Goal: Transaction & Acquisition: Purchase product/service

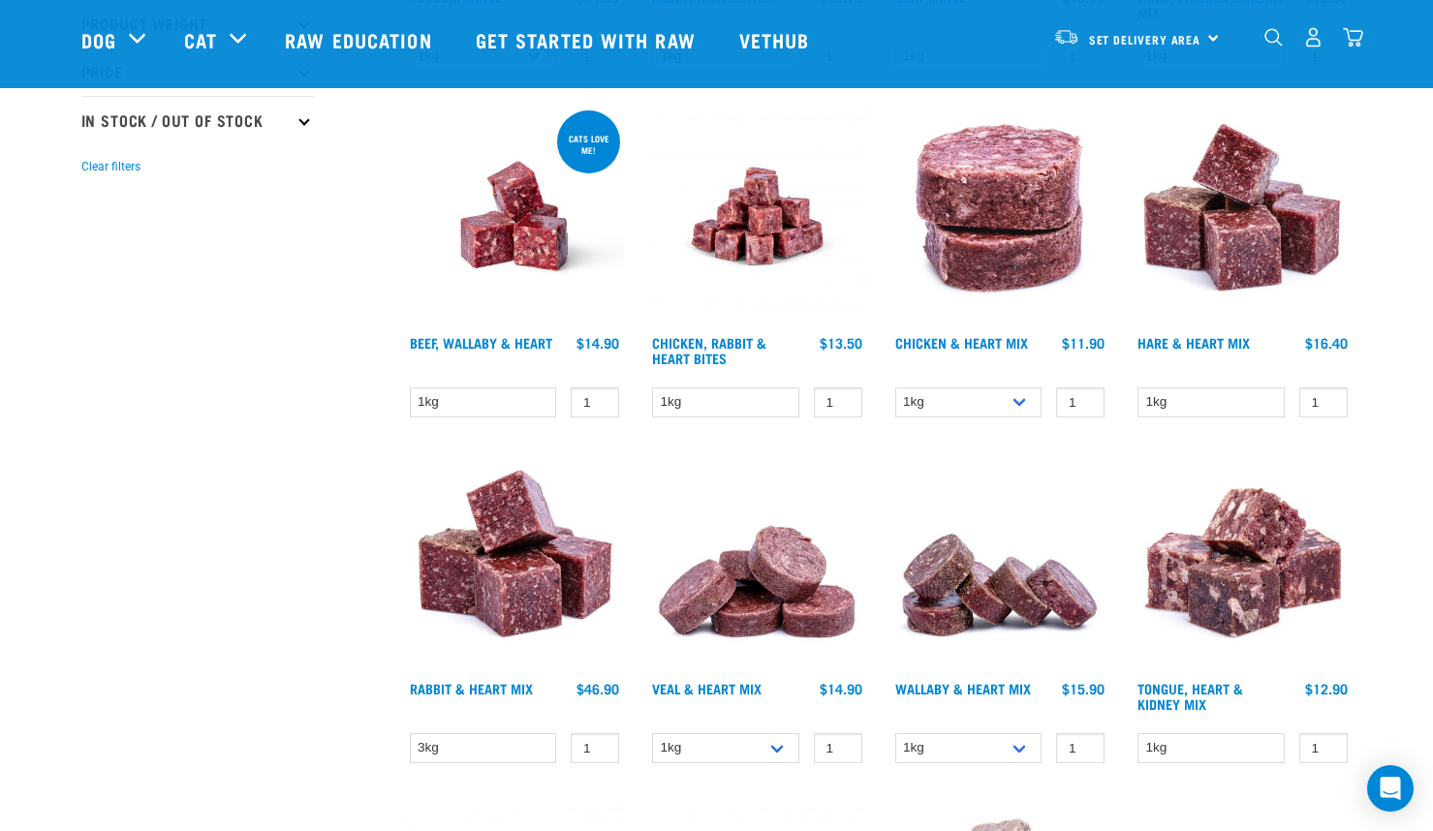
scroll to position [581, 0]
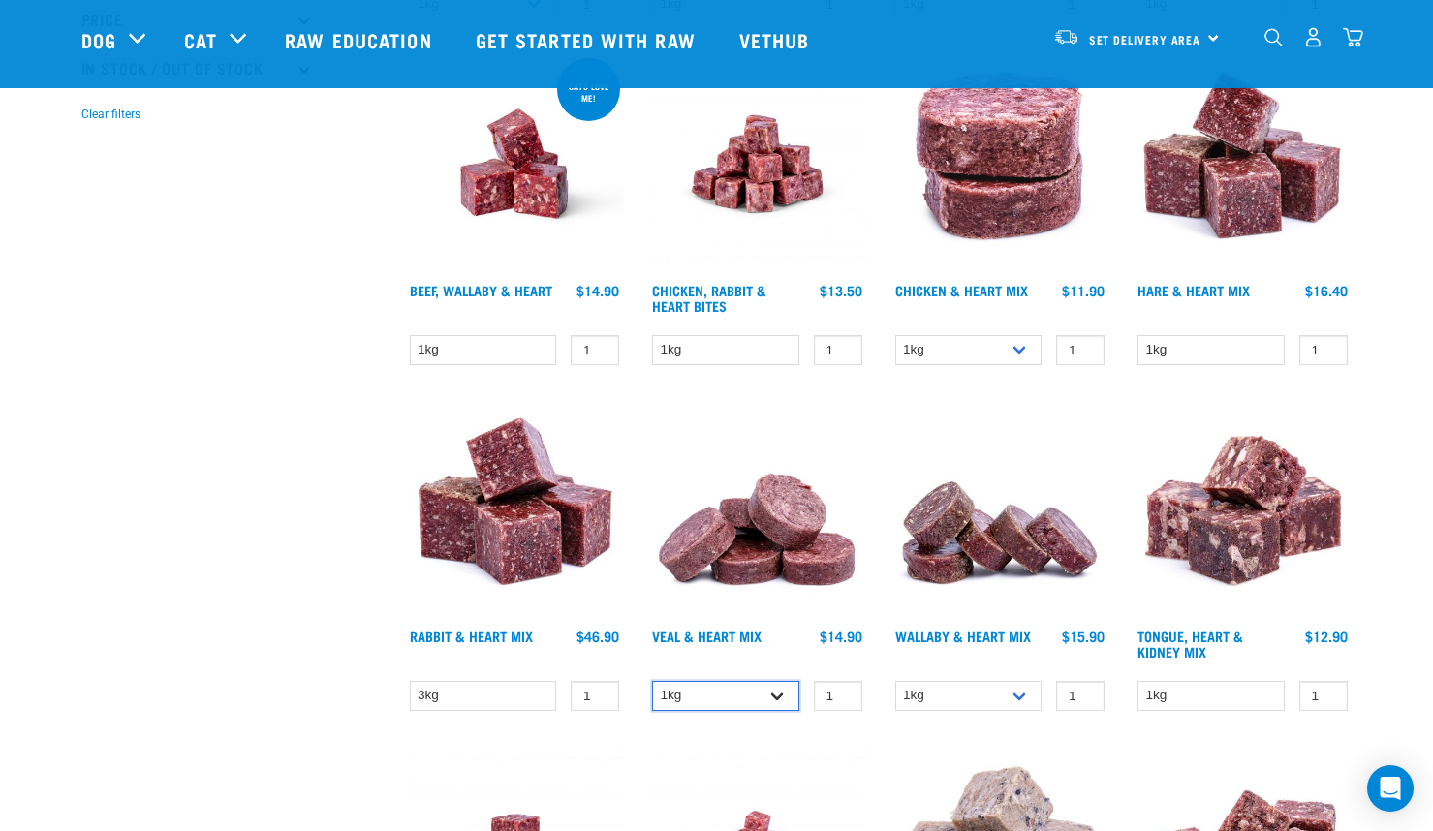
click at [771, 703] on select "1kg 3kg" at bounding box center [725, 696] width 147 height 30
click at [1020, 702] on select "1kg 3kg" at bounding box center [968, 696] width 147 height 30
click at [1043, 654] on div "Wallaby & Heart Mix $15.90 $45.90" at bounding box center [1001, 648] width 220 height 43
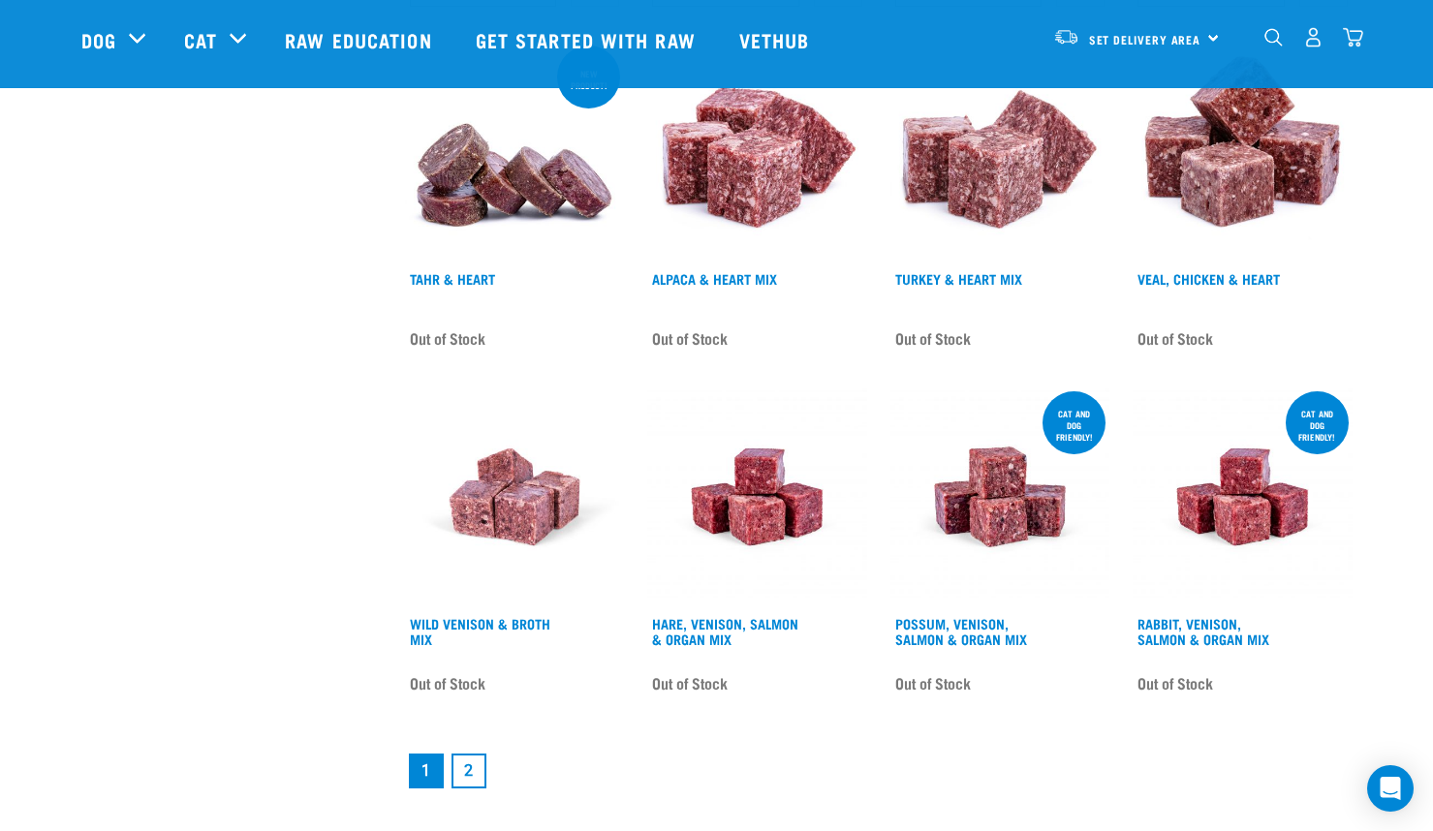
scroll to position [2326, 0]
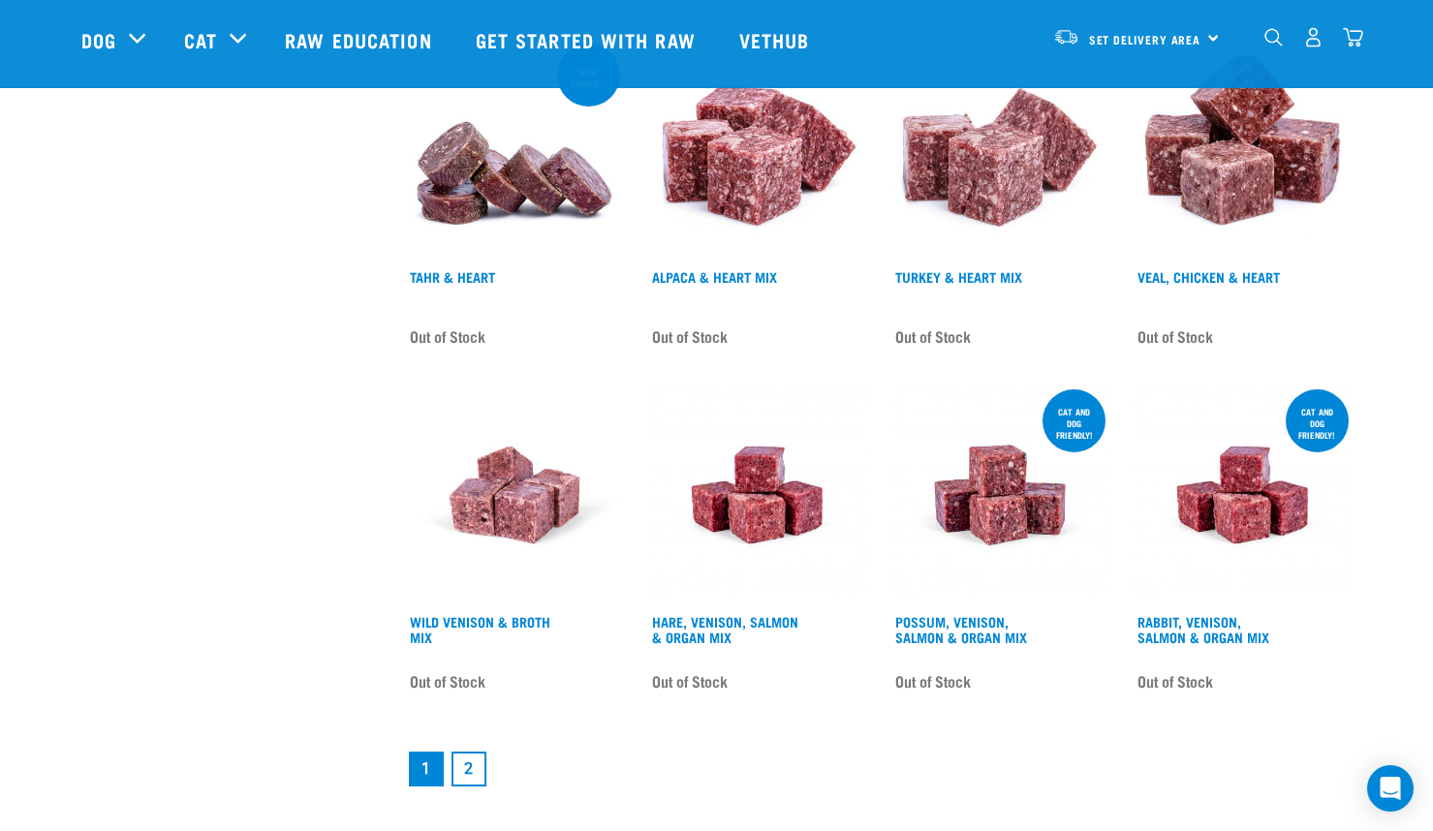
click at [470, 770] on link "2" at bounding box center [469, 769] width 35 height 35
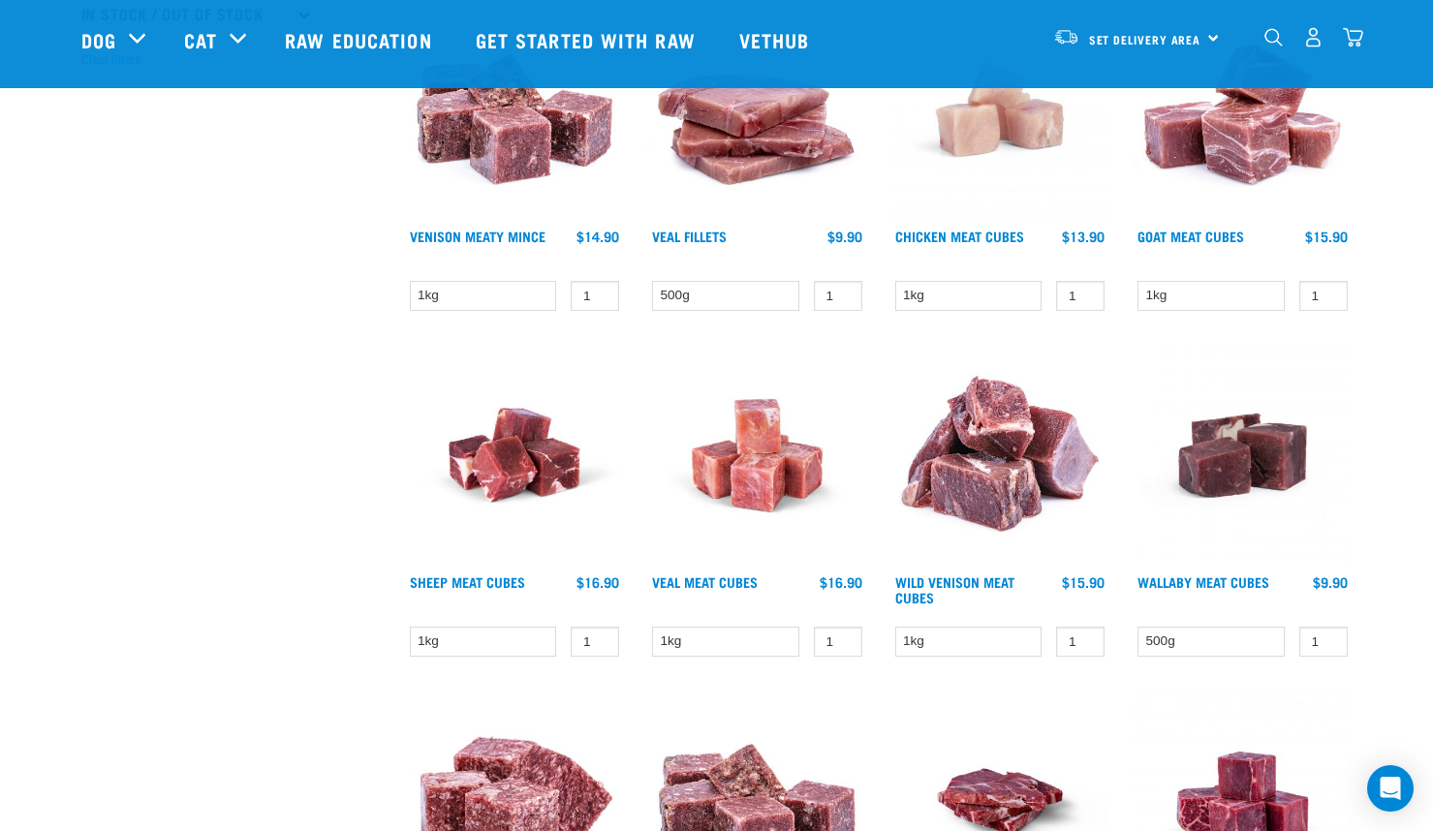
scroll to position [631, 0]
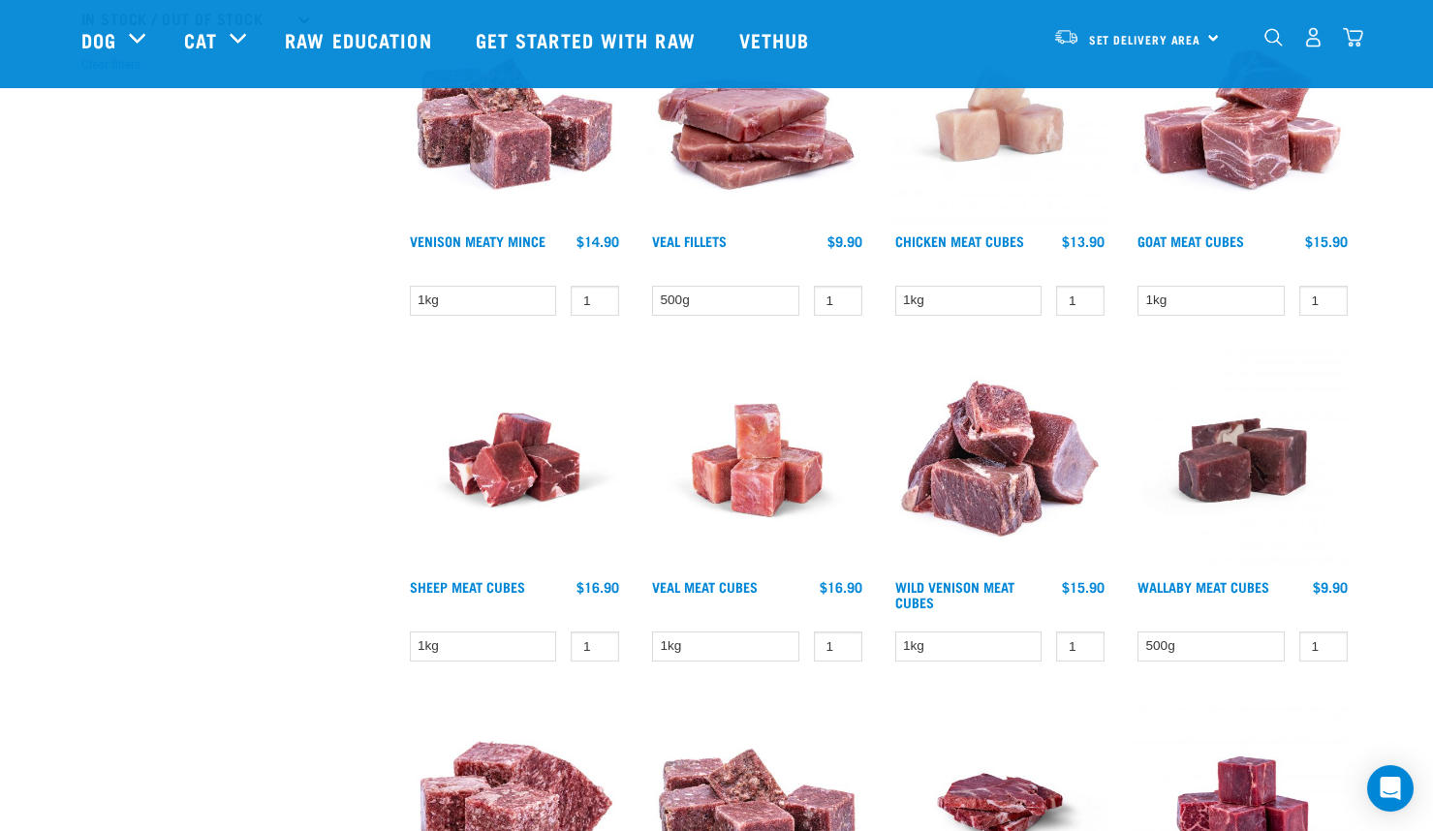
click at [1272, 39] on img "dropdown navigation" at bounding box center [1274, 37] width 18 height 18
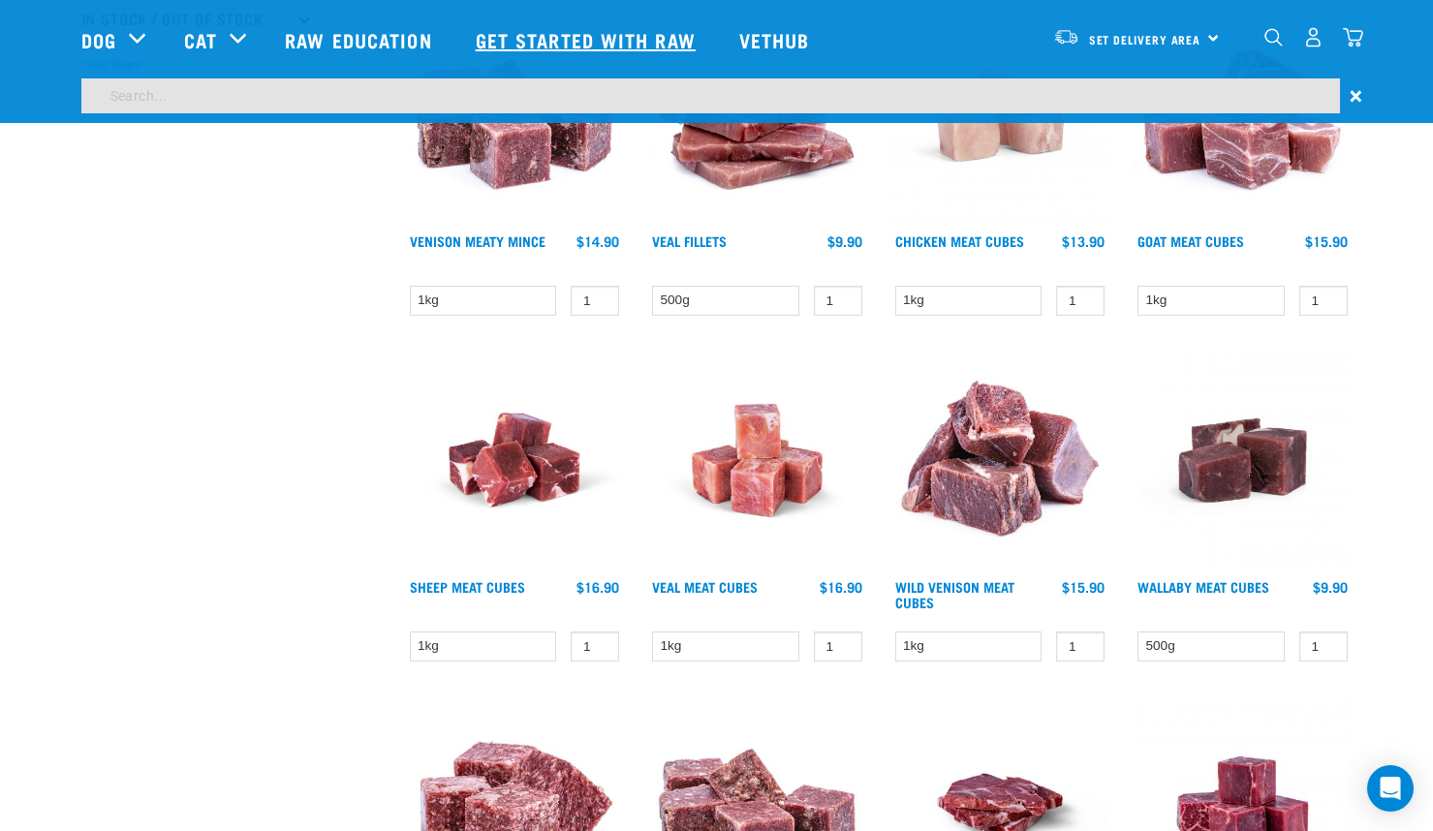
click at [457, 70] on link "Get started with Raw" at bounding box center [588, 40] width 264 height 78
click at [457, 92] on input "search" at bounding box center [710, 95] width 1259 height 35
type input "mu"
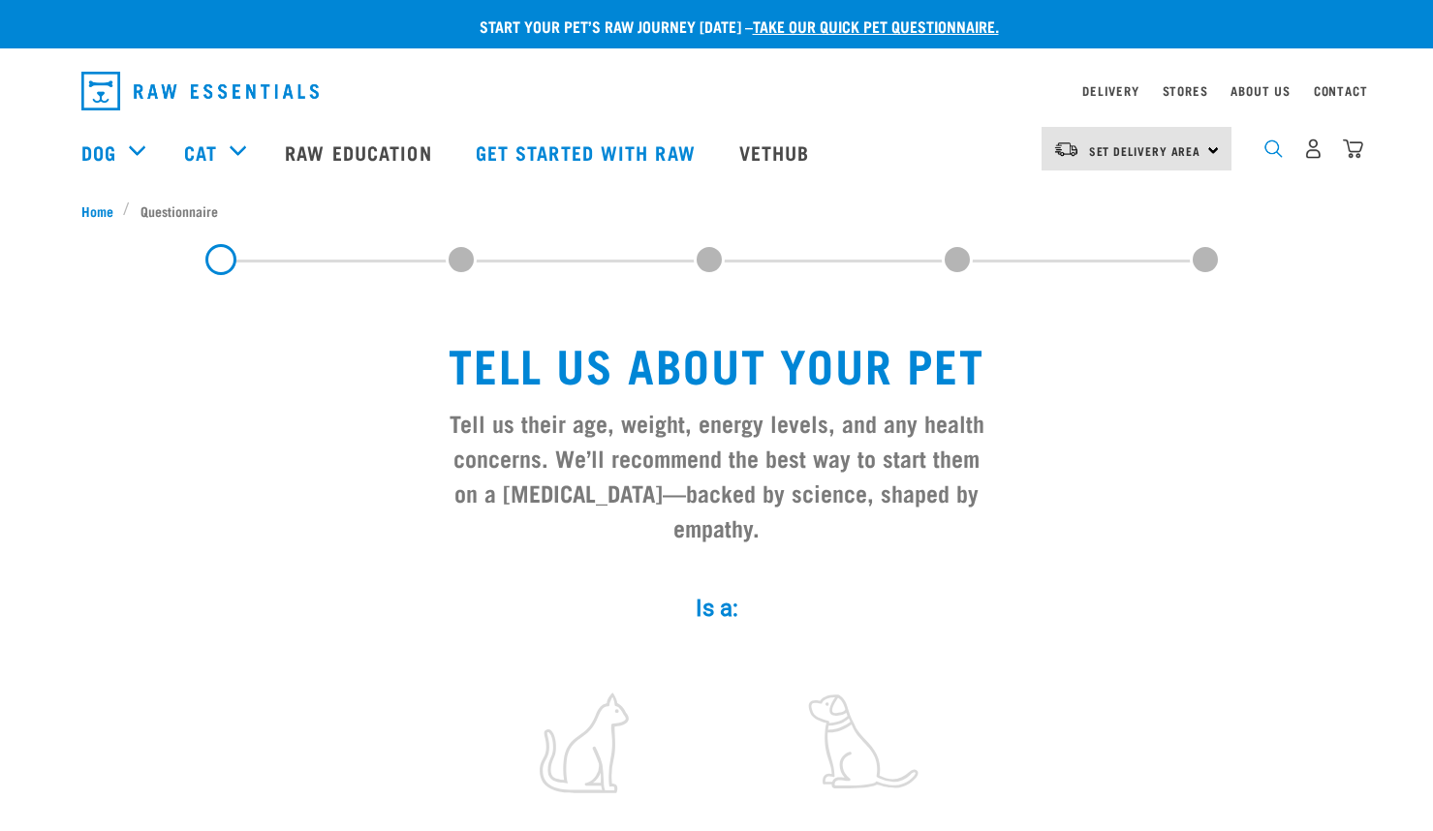
click at [1275, 158] on img "dropdown navigation" at bounding box center [1274, 149] width 18 height 18
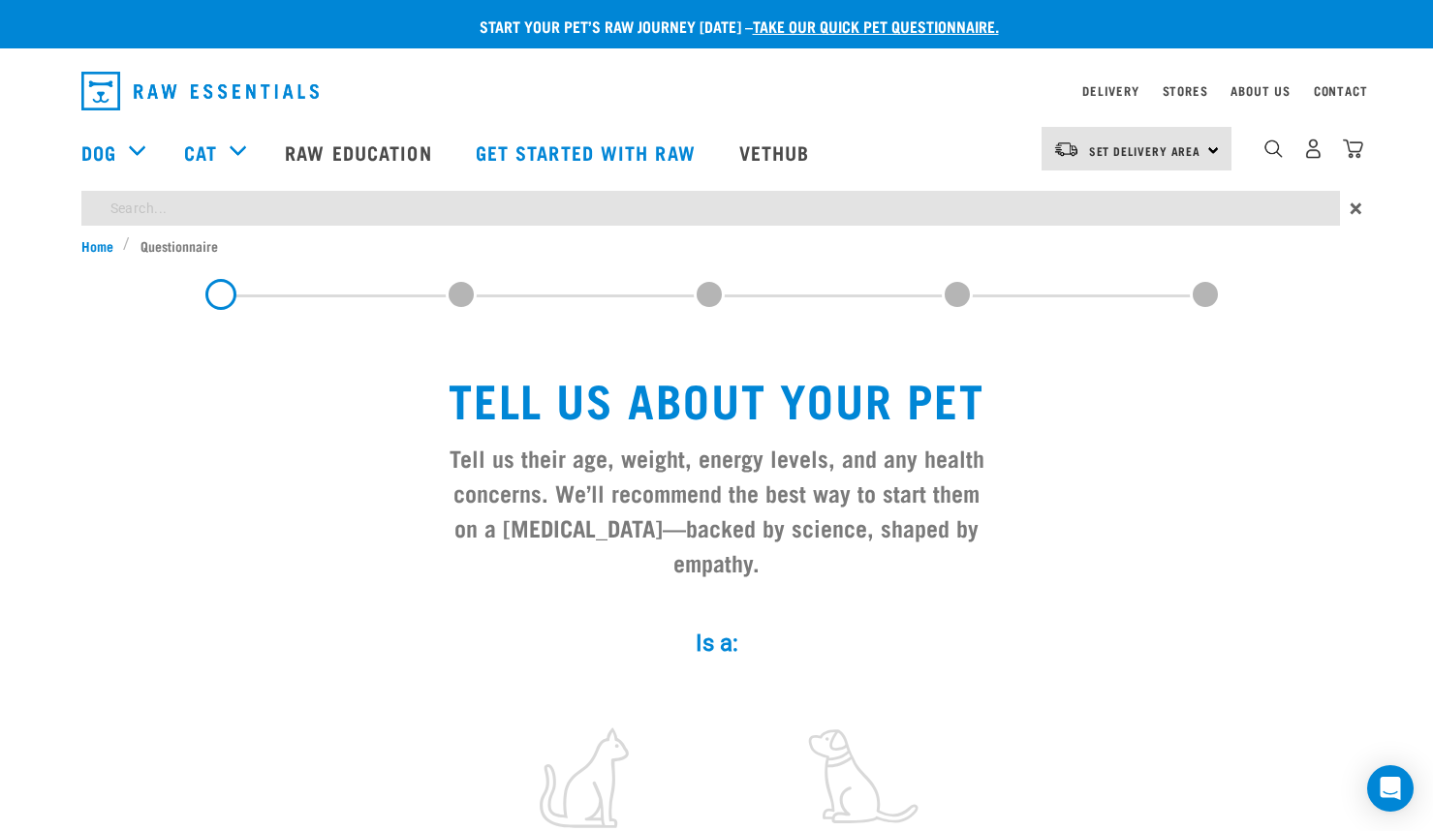
click at [1012, 207] on input "search" at bounding box center [710, 208] width 1259 height 35
type input "s"
type input "mussels"
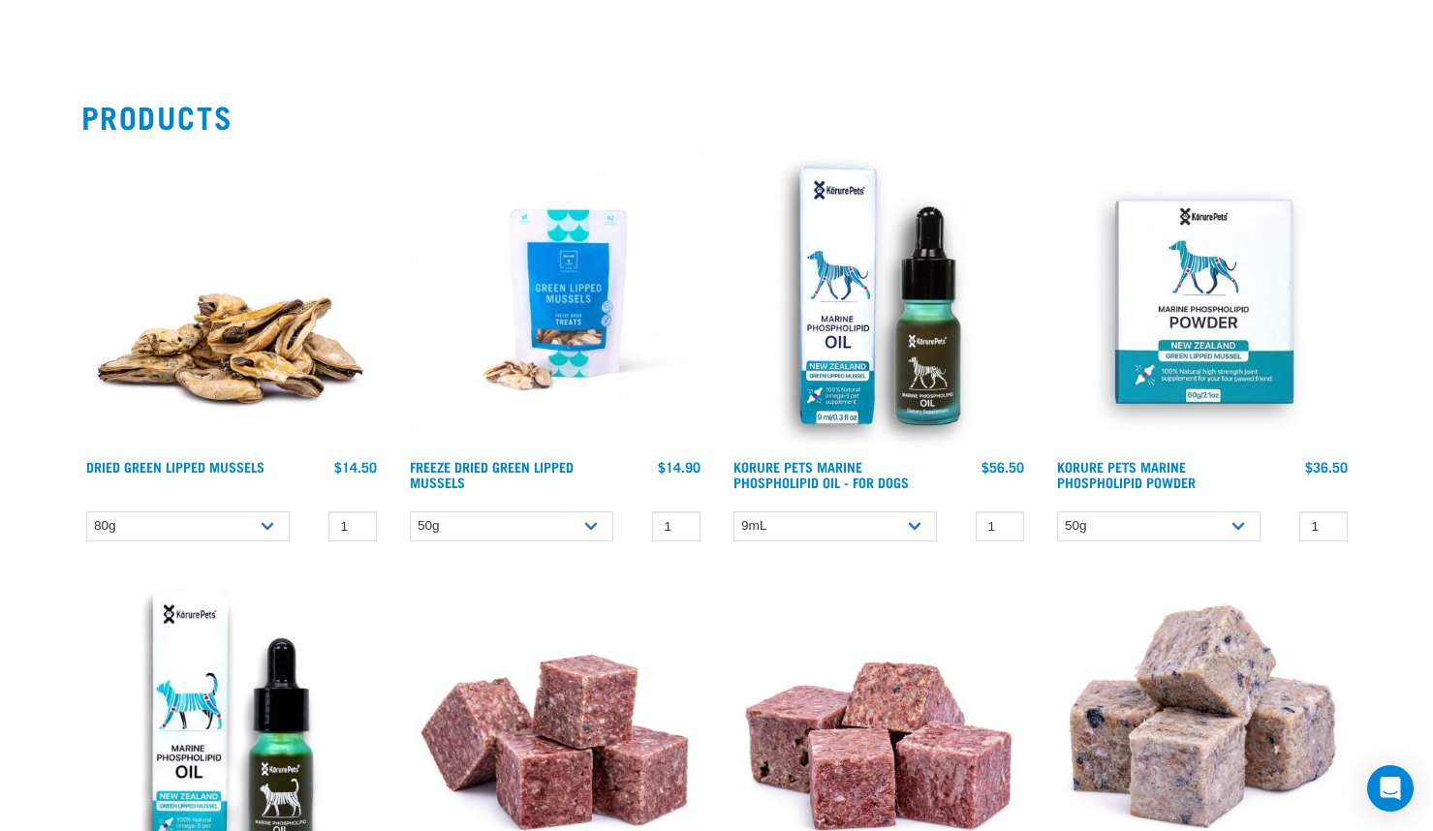
scroll to position [291, 0]
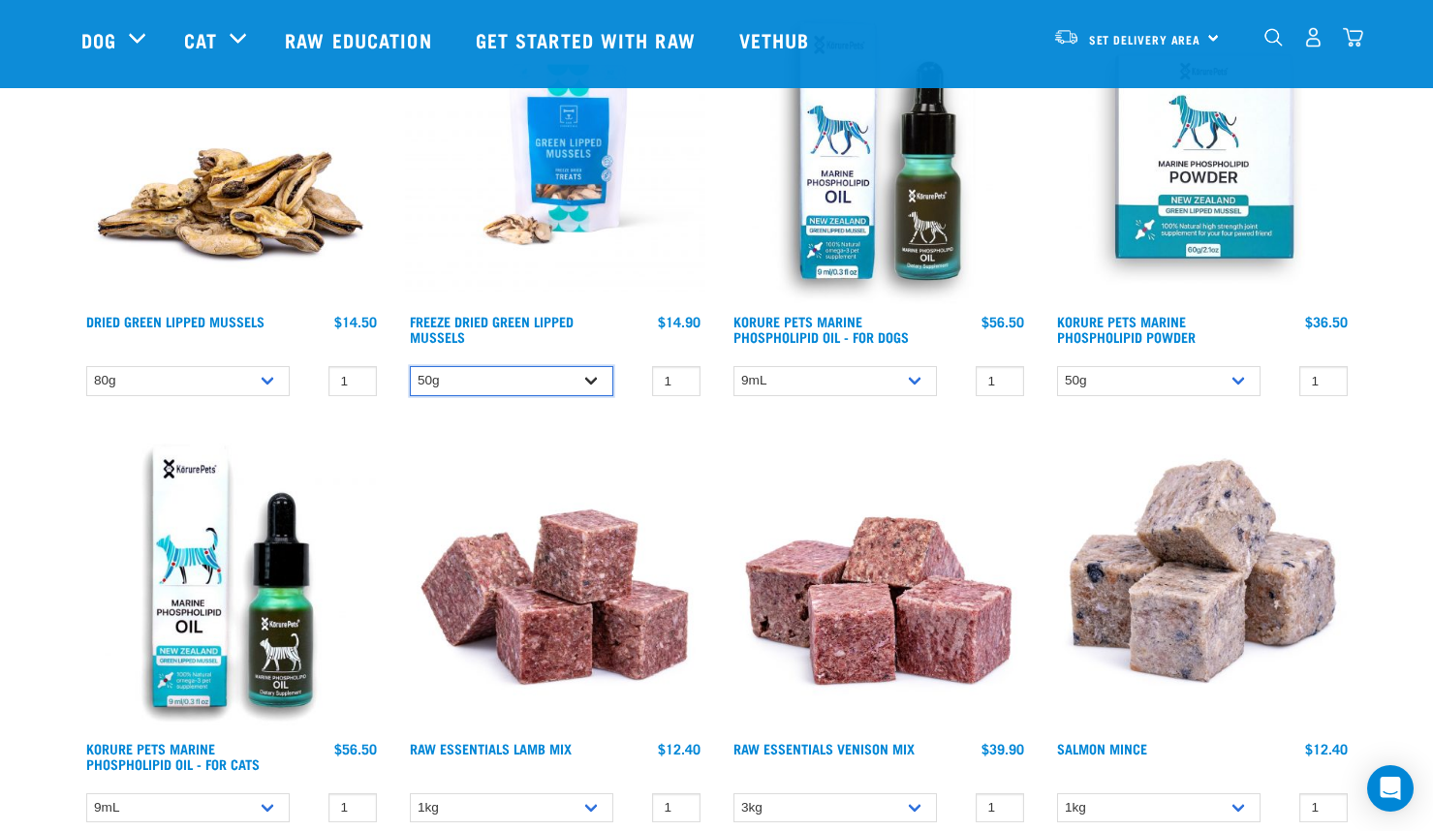
click at [566, 382] on select "50g" at bounding box center [511, 381] width 203 height 30
click at [265, 382] on select "80g" at bounding box center [187, 381] width 203 height 30
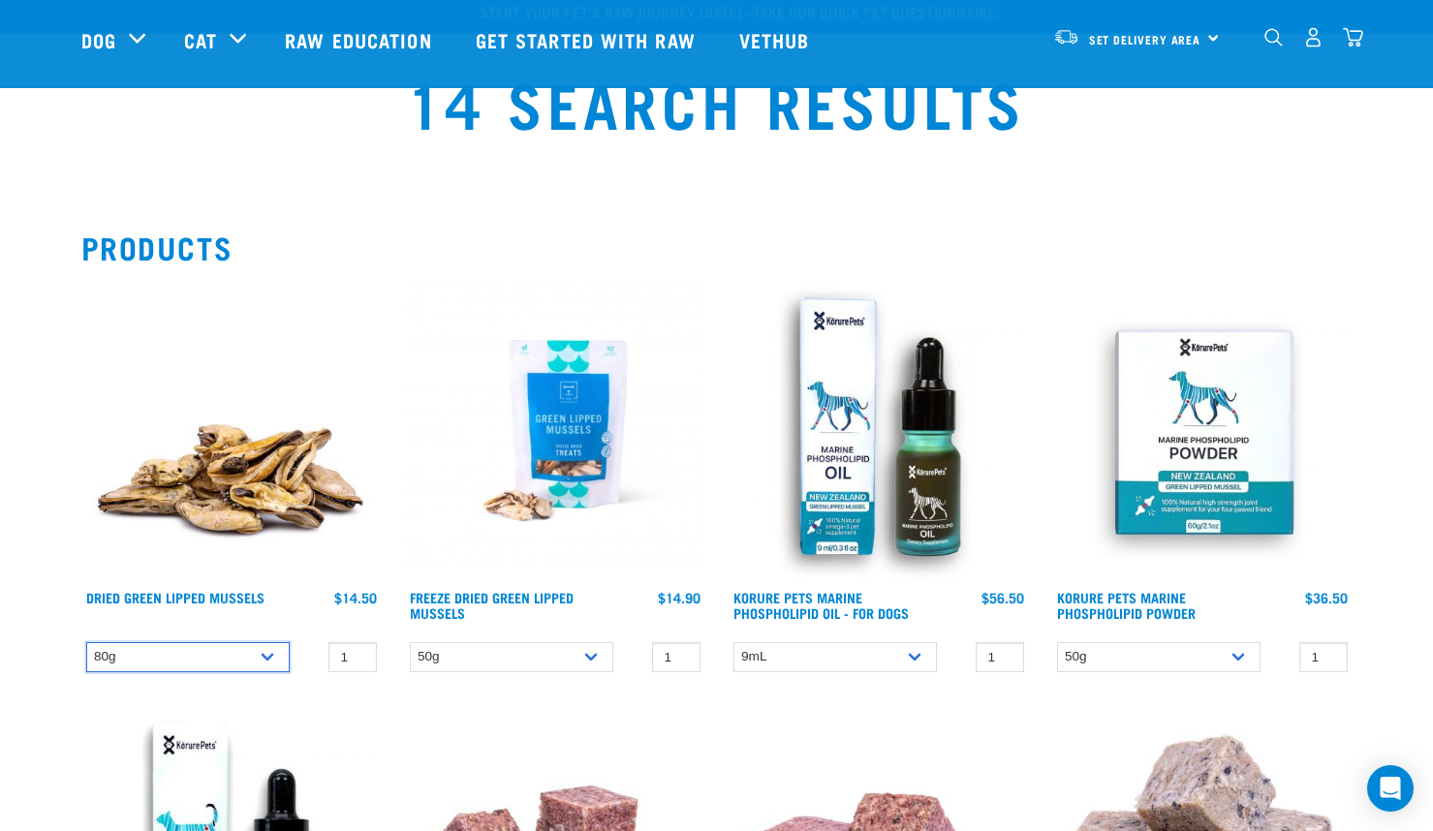
scroll to position [0, 0]
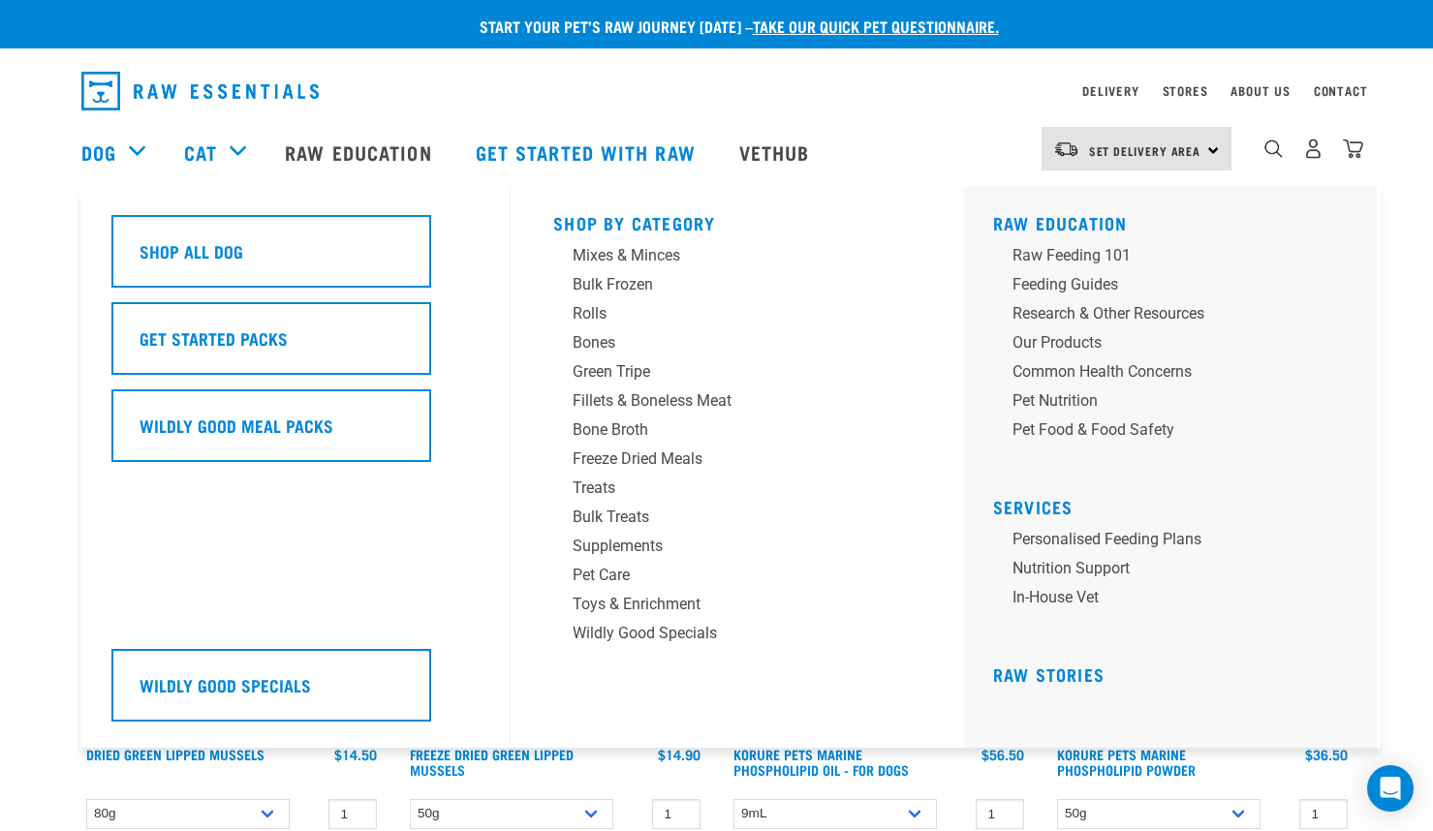
click at [139, 142] on div "Dog" at bounding box center [122, 152] width 83 height 78
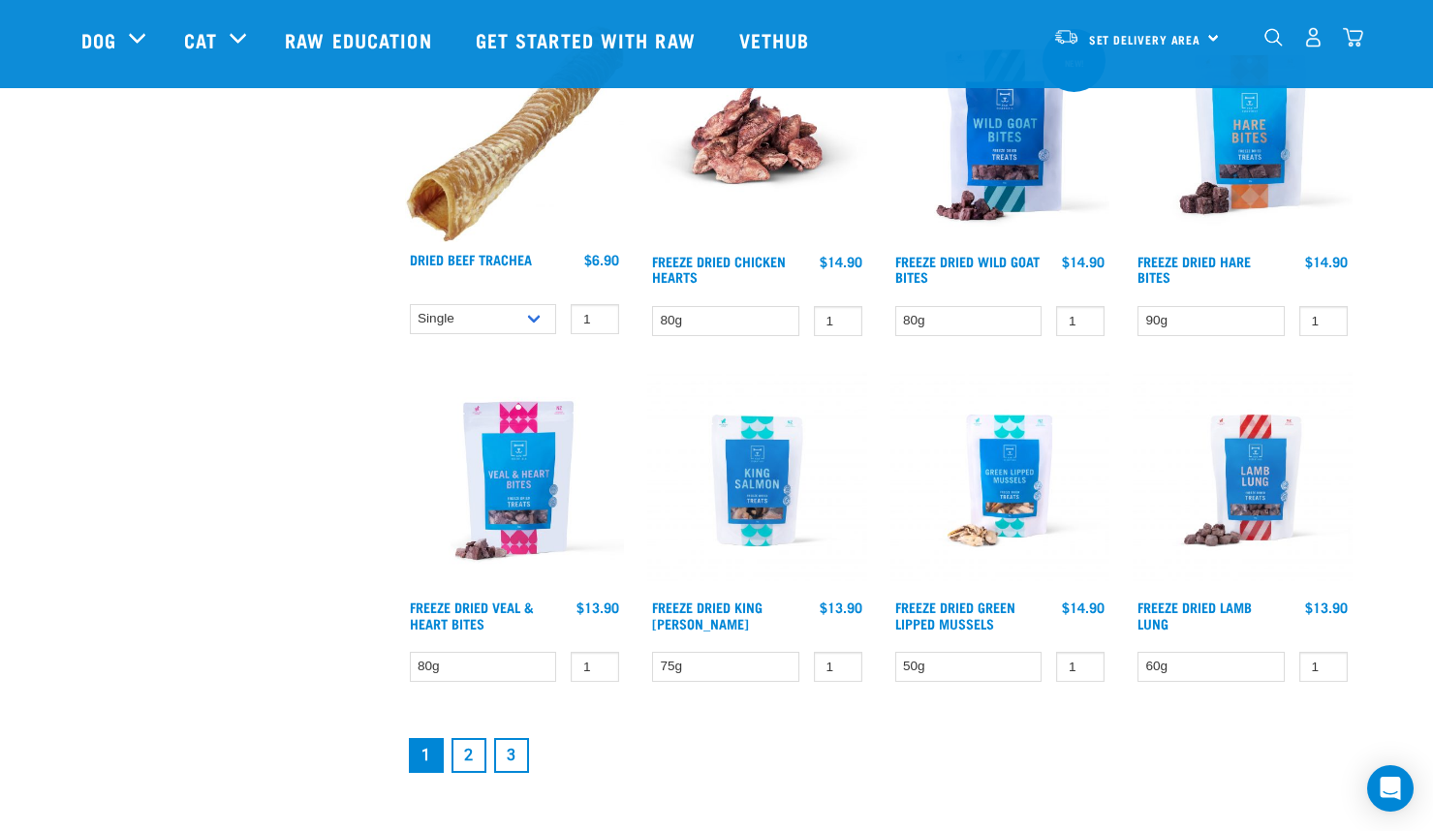
scroll to position [2423, 0]
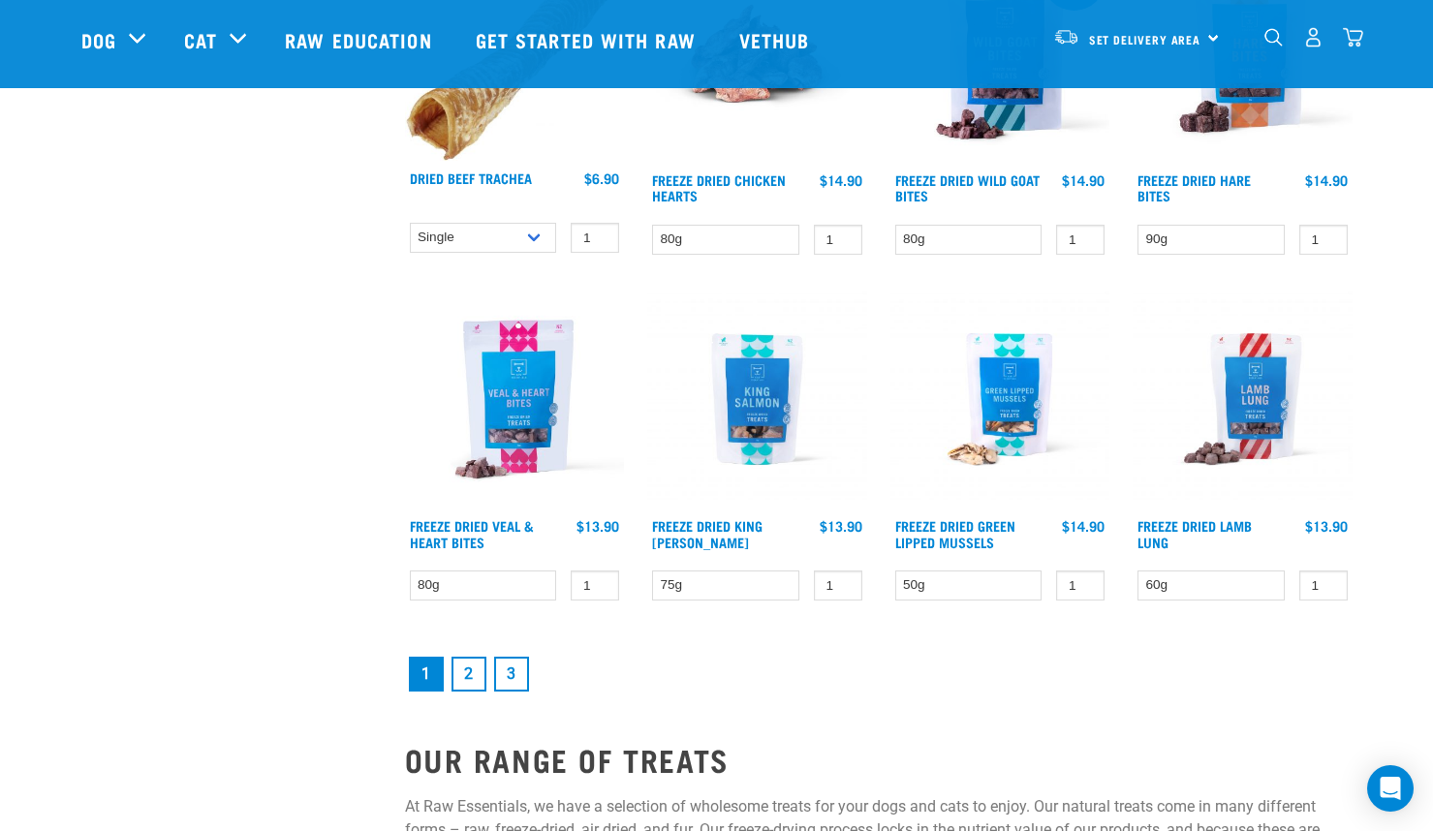
click at [480, 676] on link "2" at bounding box center [469, 674] width 35 height 35
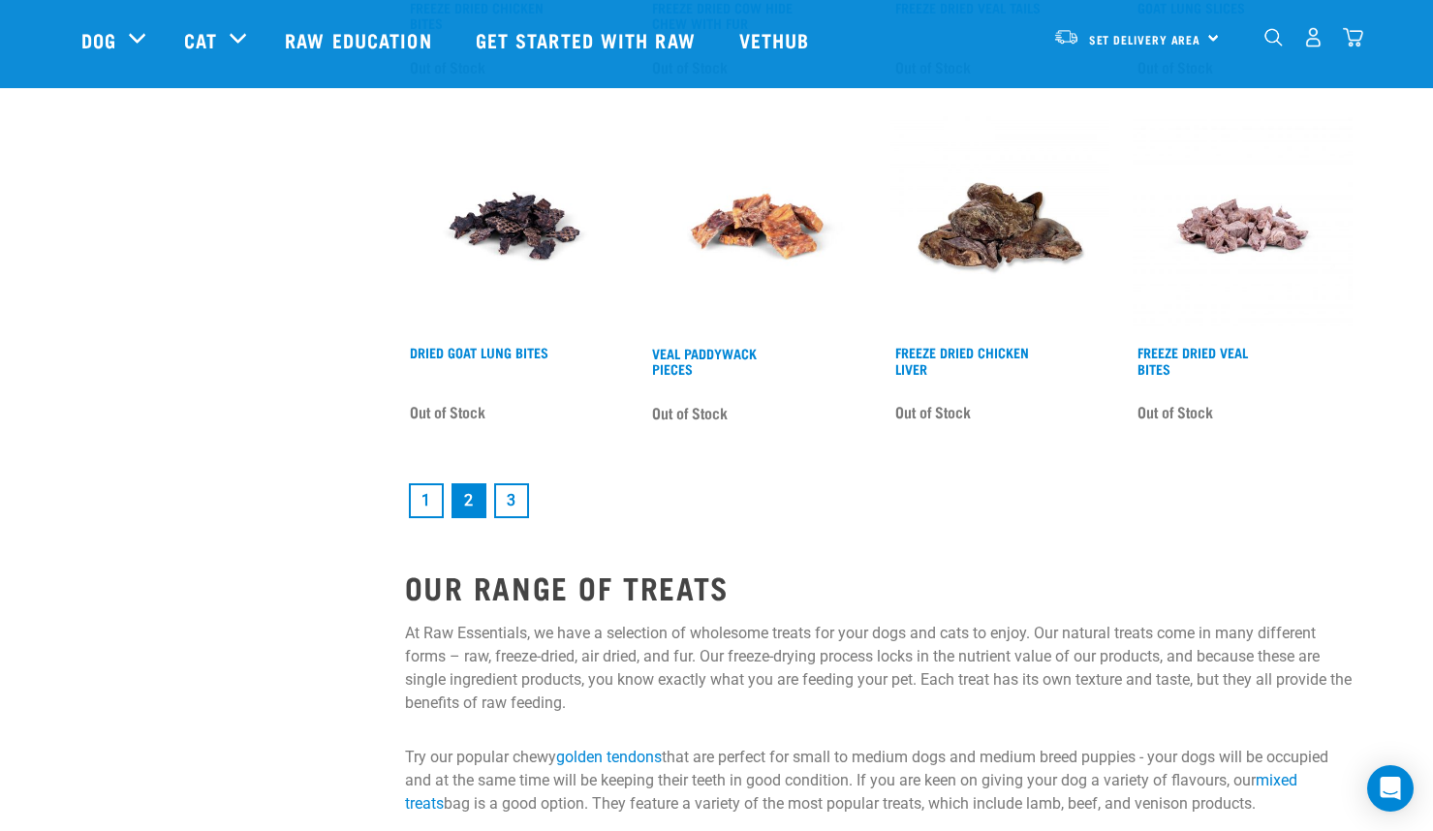
scroll to position [2616, 0]
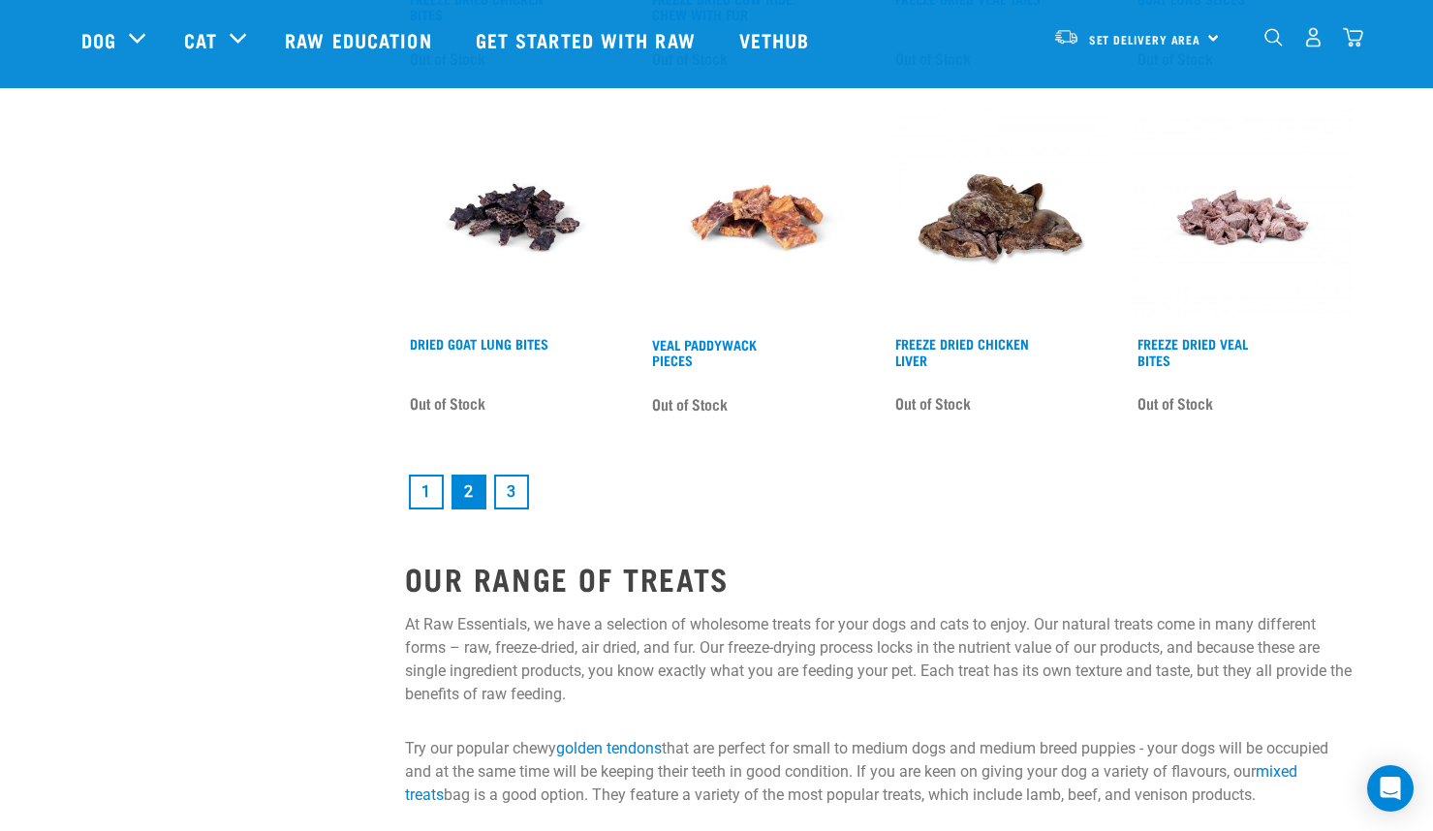
click at [512, 494] on link "3" at bounding box center [511, 492] width 35 height 35
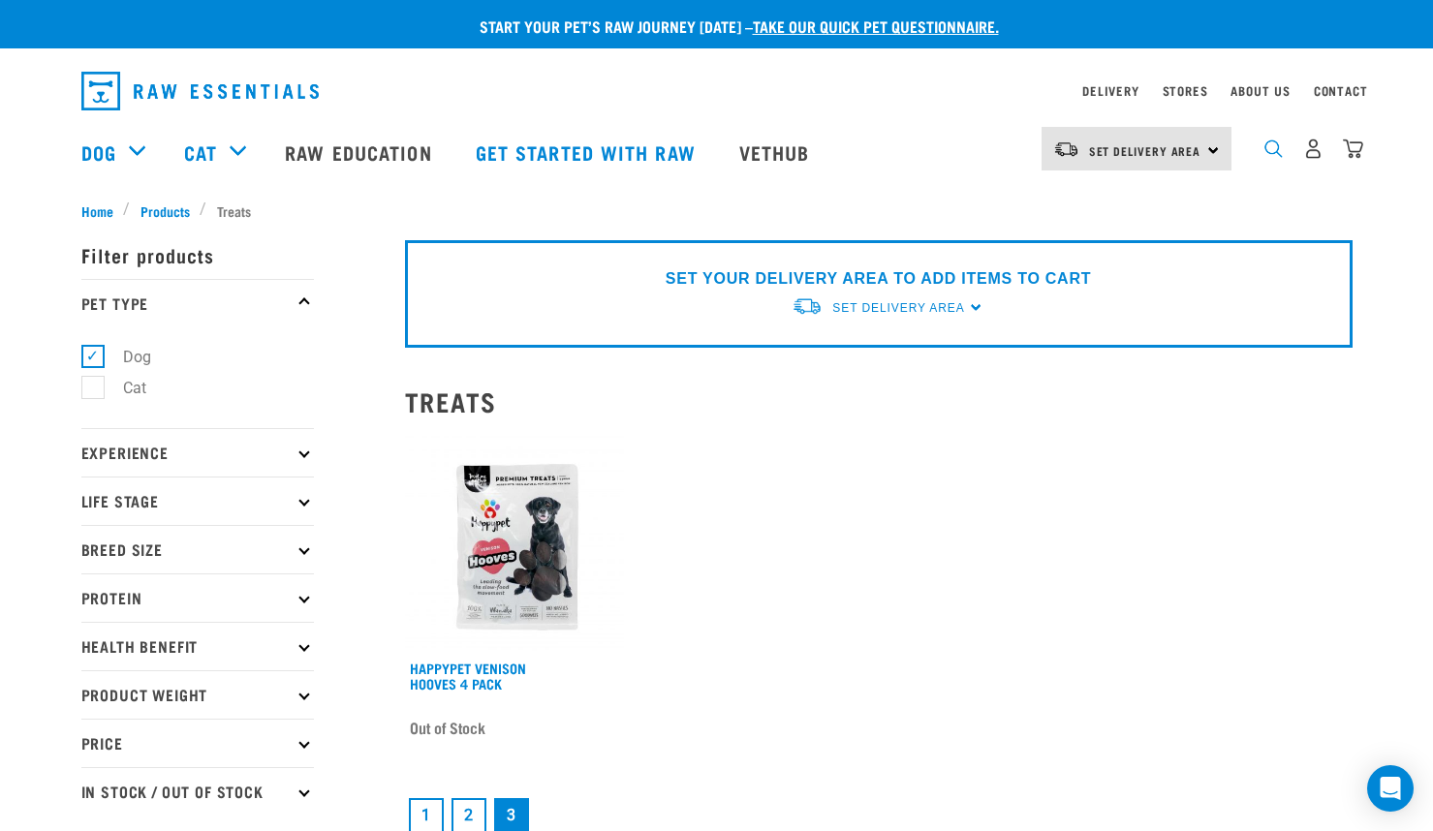
click at [1276, 154] on img "dropdown navigation" at bounding box center [1274, 149] width 18 height 18
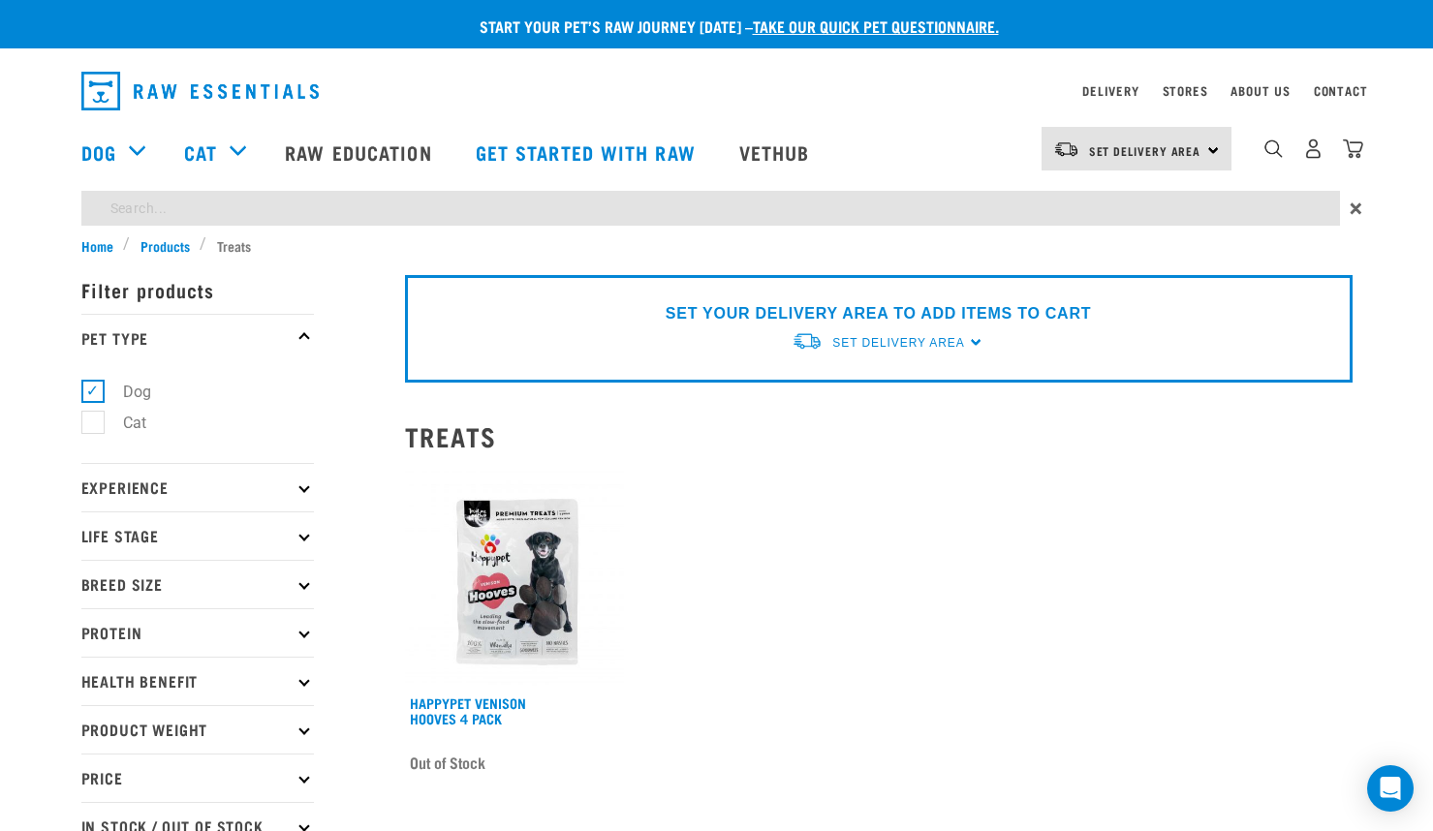
click at [1095, 205] on input "search" at bounding box center [710, 208] width 1259 height 35
type input "anchovies"
